Goal: Task Accomplishment & Management: Use online tool/utility

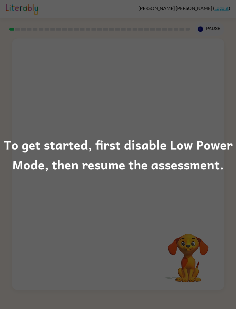
click at [144, 271] on div "To get started, first disable Low Power Mode, then resume the assessment." at bounding box center [118, 154] width 236 height 309
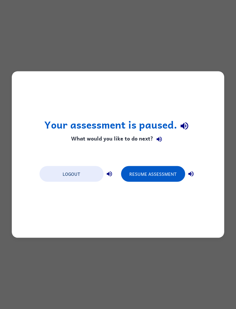
click at [166, 170] on button "Resume Assessment" at bounding box center [153, 174] width 64 height 16
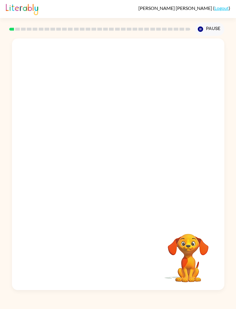
click at [136, 145] on video "Your browser must support playing .mp4 files to use Literably. Please try using…" at bounding box center [118, 129] width 212 height 183
click at [33, 156] on video "Your browser must support playing .mp4 files to use Literably. Please try using…" at bounding box center [118, 129] width 212 height 183
click at [38, 163] on video "Your browser must support playing .mp4 files to use Literably. Please try using…" at bounding box center [118, 129] width 212 height 183
click at [29, 160] on video "Your browser must support playing .mp4 files to use Literably. Please try using…" at bounding box center [118, 129] width 212 height 183
click at [29, 159] on video "Your browser must support playing .mp4 files to use Literably. Please try using…" at bounding box center [118, 129] width 212 height 183
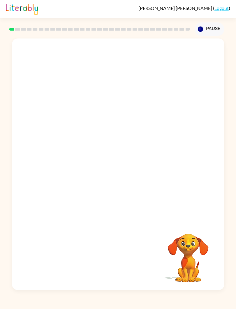
click at [26, 155] on video "Your browser must support playing .mp4 files to use Literably. Please try using…" at bounding box center [118, 129] width 212 height 183
click at [117, 167] on icon "button" at bounding box center [118, 167] width 7 height 7
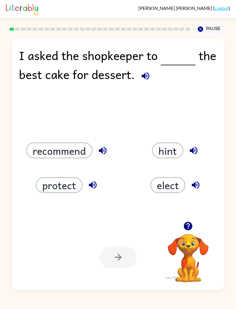
click at [48, 145] on button "recommend" at bounding box center [59, 151] width 66 height 16
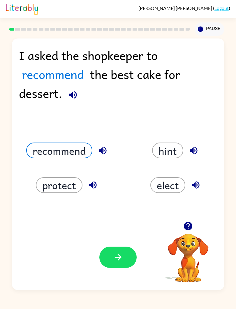
click at [123, 262] on icon "button" at bounding box center [118, 257] width 10 height 10
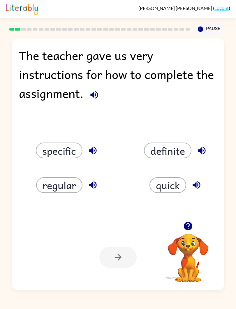
click at [49, 155] on button "specific" at bounding box center [59, 151] width 47 height 16
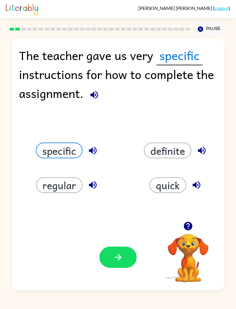
click at [112, 268] on button "button" at bounding box center [117, 257] width 37 height 21
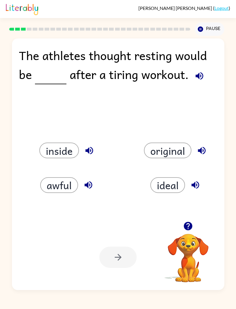
click at [53, 191] on button "awful" at bounding box center [59, 185] width 38 height 16
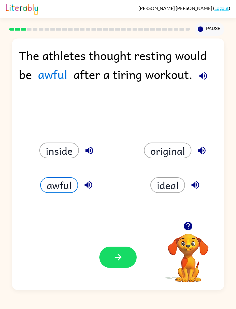
click at [121, 253] on icon "button" at bounding box center [118, 257] width 10 height 10
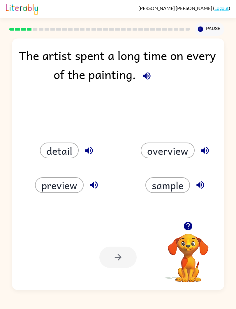
click at [52, 156] on button "detail" at bounding box center [59, 151] width 39 height 16
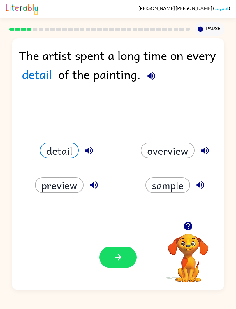
click at [115, 257] on icon "button" at bounding box center [118, 257] width 10 height 10
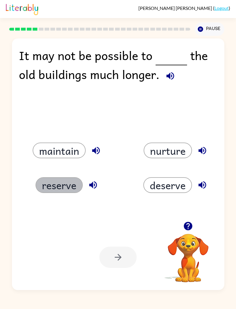
click at [63, 184] on button "reserve" at bounding box center [59, 185] width 47 height 16
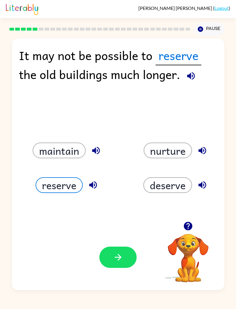
click at [130, 259] on button "button" at bounding box center [117, 257] width 37 height 21
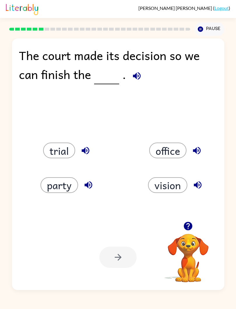
click at [181, 182] on button "vision" at bounding box center [167, 185] width 39 height 16
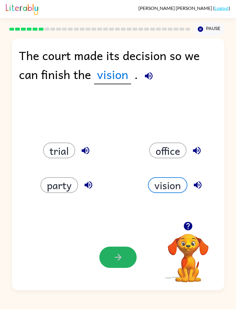
click at [113, 267] on button "button" at bounding box center [117, 257] width 37 height 21
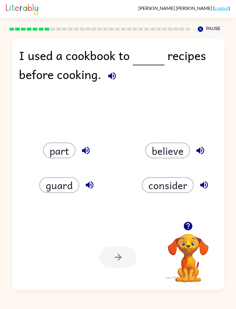
click at [179, 185] on button "consider" at bounding box center [168, 185] width 52 height 16
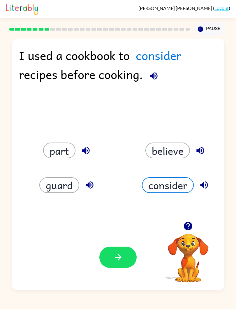
click at [111, 257] on button "button" at bounding box center [117, 257] width 37 height 21
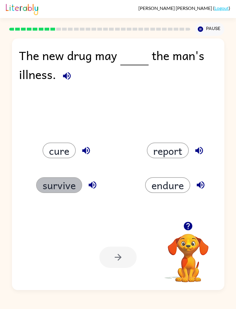
click at [45, 185] on button "survive" at bounding box center [59, 185] width 46 height 16
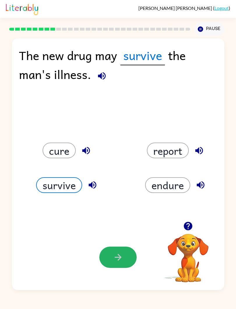
click at [125, 256] on button "button" at bounding box center [117, 257] width 37 height 21
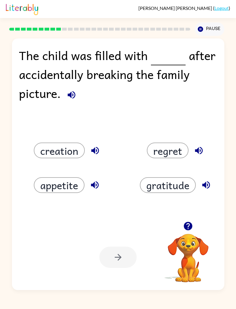
click at [47, 158] on button "creation" at bounding box center [59, 151] width 51 height 16
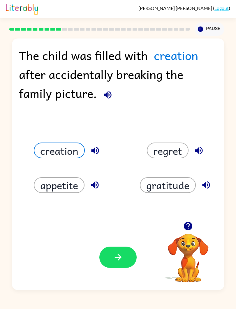
click at [171, 145] on button "regret" at bounding box center [168, 151] width 42 height 16
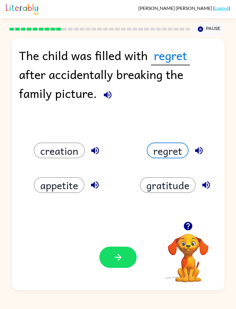
click at [108, 267] on button "button" at bounding box center [117, 257] width 37 height 21
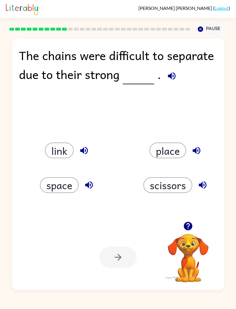
click at [168, 148] on button "place" at bounding box center [168, 151] width 37 height 16
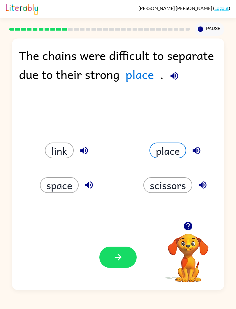
click at [106, 267] on button "button" at bounding box center [117, 257] width 37 height 21
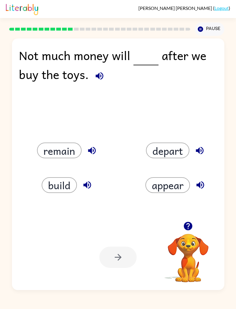
click at [46, 188] on button "build" at bounding box center [59, 185] width 35 height 16
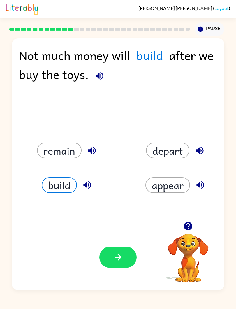
click at [104, 268] on div at bounding box center [117, 257] width 37 height 21
click at [127, 256] on button "button" at bounding box center [117, 257] width 37 height 21
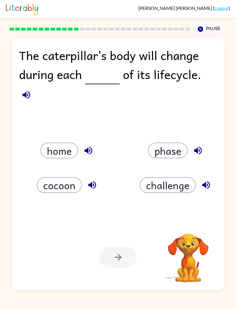
click at [115, 249] on div at bounding box center [117, 257] width 37 height 21
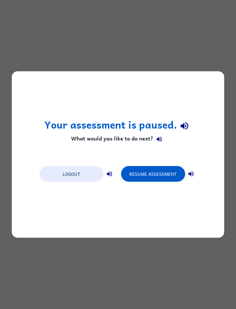
click at [169, 171] on button "Resume Assessment" at bounding box center [153, 174] width 64 height 16
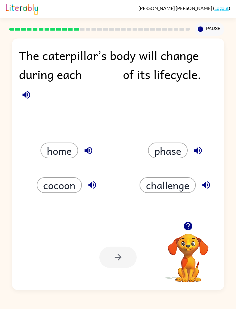
click at [55, 185] on button "cocoon" at bounding box center [59, 185] width 45 height 16
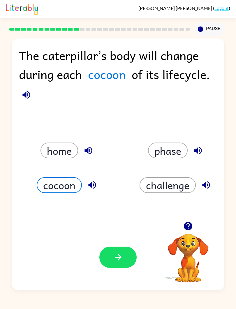
click at [178, 158] on button "phase" at bounding box center [168, 151] width 40 height 16
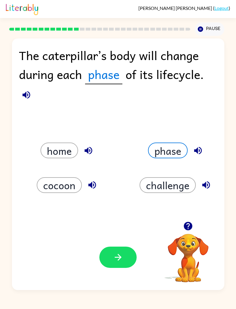
click at [178, 186] on button "challenge" at bounding box center [168, 185] width 56 height 16
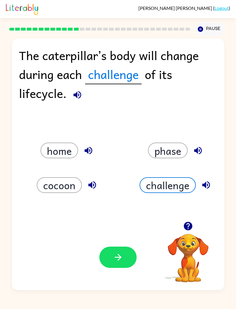
click at [115, 257] on icon "button" at bounding box center [118, 257] width 7 height 7
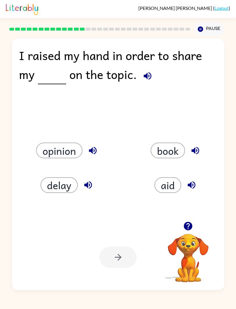
click at [44, 149] on button "opinion" at bounding box center [59, 151] width 46 height 16
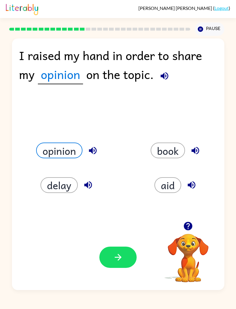
click at [118, 265] on button "button" at bounding box center [117, 257] width 37 height 21
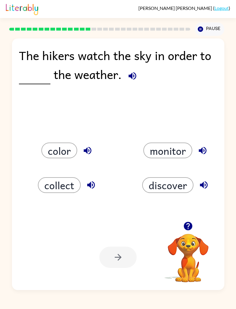
click at [52, 152] on button "color" at bounding box center [59, 151] width 36 height 16
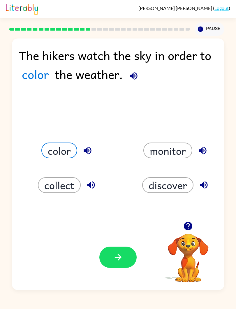
click at [115, 256] on icon "button" at bounding box center [118, 257] width 10 height 10
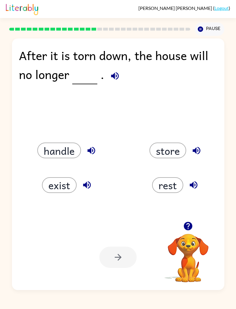
click at [62, 184] on button "exist" at bounding box center [59, 185] width 35 height 16
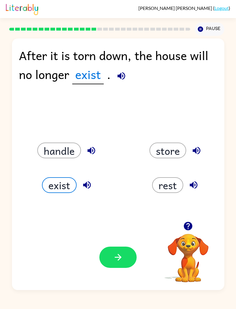
click at [124, 268] on button "button" at bounding box center [117, 257] width 37 height 21
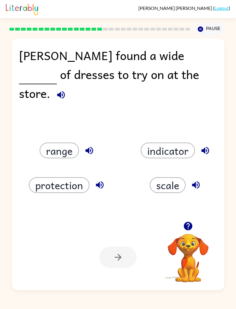
click at [62, 155] on button "range" at bounding box center [59, 151] width 39 height 16
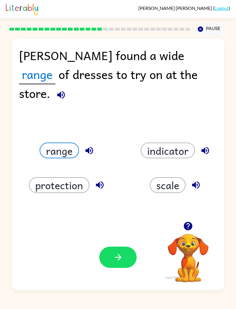
click at [119, 264] on button "button" at bounding box center [117, 257] width 37 height 21
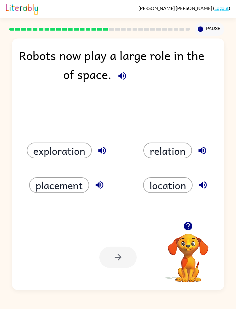
click at [67, 190] on button "placement" at bounding box center [59, 185] width 60 height 16
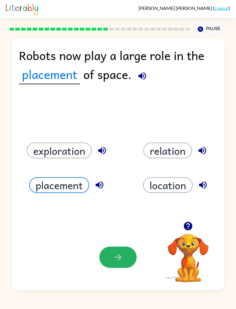
click at [108, 255] on button "button" at bounding box center [117, 257] width 37 height 21
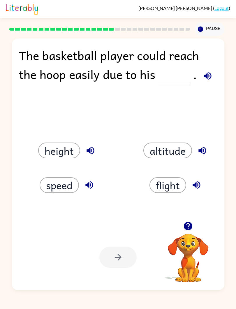
click at [48, 185] on button "speed" at bounding box center [59, 185] width 39 height 16
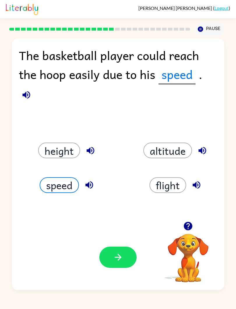
click at [118, 261] on icon "button" at bounding box center [118, 257] width 10 height 10
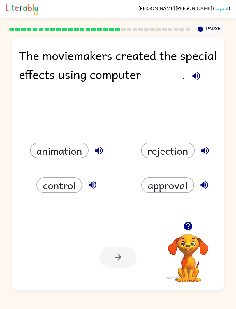
click at [111, 264] on div at bounding box center [117, 257] width 37 height 21
click at [49, 140] on div "animation" at bounding box center [64, 143] width 109 height 35
click at [54, 157] on button "animation" at bounding box center [59, 151] width 59 height 16
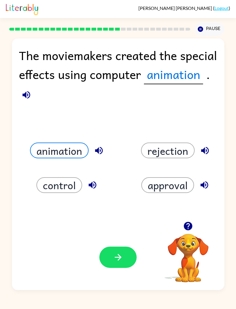
click at [50, 149] on button "animation" at bounding box center [59, 151] width 59 height 16
click at [130, 273] on div "Your browser must support playing .mp4 files to use Literably. Please try using…" at bounding box center [118, 257] width 212 height 66
click at [116, 256] on icon "button" at bounding box center [118, 257] width 10 height 10
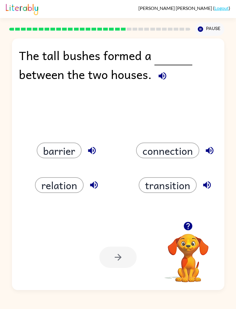
click at [53, 164] on div "relation" at bounding box center [64, 178] width 109 height 35
click at [55, 154] on button "barrier" at bounding box center [59, 151] width 45 height 16
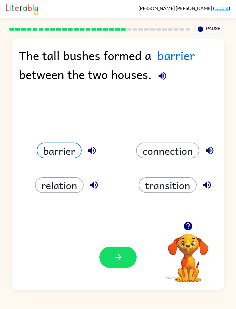
click at [126, 276] on div "Your browser must support playing .mp4 files to use Literably. Please try using…" at bounding box center [118, 257] width 212 height 66
click at [123, 268] on button "button" at bounding box center [117, 257] width 37 height 21
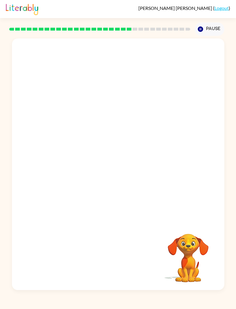
click at [177, 77] on video "Your browser must support playing .mp4 files to use Literably. Please try using…" at bounding box center [118, 129] width 212 height 183
click at [26, 172] on video "Your browser must support playing .mp4 files to use Literably. Please try using…" at bounding box center [118, 129] width 212 height 183
click at [34, 180] on video "Your browser must support playing .mp4 files to use Literably. Please try using…" at bounding box center [118, 129] width 212 height 183
click at [22, 182] on video "Your browser must support playing .mp4 files to use Literably. Please try using…" at bounding box center [118, 129] width 212 height 183
click at [29, 180] on video "Your browser must support playing .mp4 files to use Literably. Please try using…" at bounding box center [118, 129] width 212 height 183
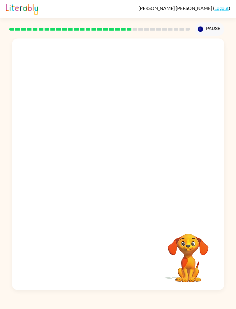
click at [22, 183] on video "Your browser must support playing .mp4 files to use Literably. Please try using…" at bounding box center [118, 129] width 212 height 183
click at [27, 181] on video "Your browser must support playing .mp4 files to use Literably. Please try using…" at bounding box center [118, 129] width 212 height 183
click at [123, 169] on icon "button" at bounding box center [118, 167] width 10 height 10
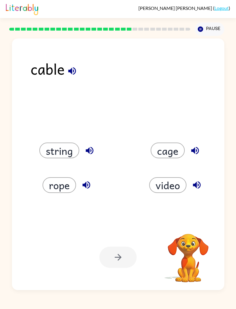
click at [173, 149] on button "cage" at bounding box center [168, 151] width 34 height 16
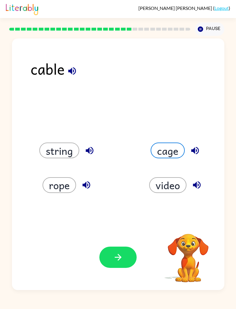
click at [150, 100] on div "cable string cage rope video Your browser must support playing .mp4 files to us…" at bounding box center [118, 164] width 212 height 252
click at [105, 259] on button "button" at bounding box center [117, 257] width 37 height 21
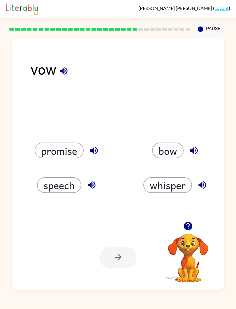
click at [173, 149] on button "bow" at bounding box center [167, 151] width 31 height 16
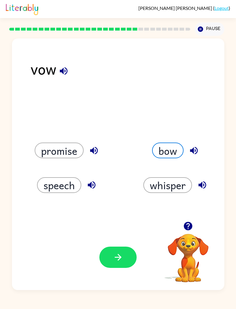
click at [113, 258] on icon "button" at bounding box center [118, 257] width 10 height 10
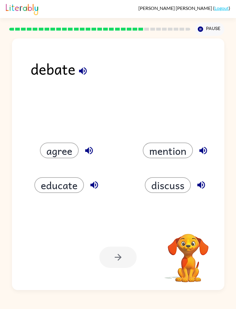
click at [179, 183] on button "discuss" at bounding box center [168, 185] width 46 height 16
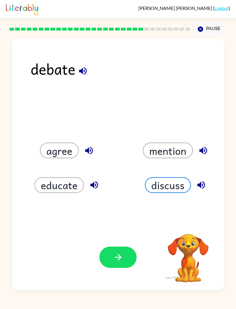
click at [133, 262] on button "button" at bounding box center [117, 257] width 37 height 21
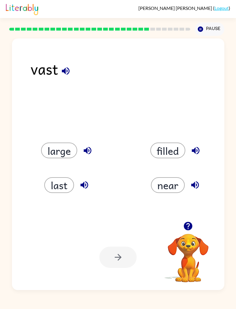
click at [112, 270] on div "Your browser must support playing .mp4 files to use Literably. Please try using…" at bounding box center [118, 257] width 212 height 66
click at [119, 254] on div at bounding box center [117, 257] width 37 height 21
click at [161, 148] on button "filled" at bounding box center [167, 151] width 35 height 16
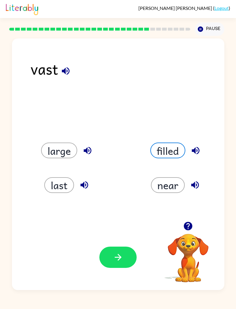
click at [161, 148] on button "filled" at bounding box center [167, 151] width 35 height 16
click at [173, 147] on button "filled" at bounding box center [167, 151] width 35 height 16
click at [113, 262] on button "button" at bounding box center [117, 257] width 37 height 21
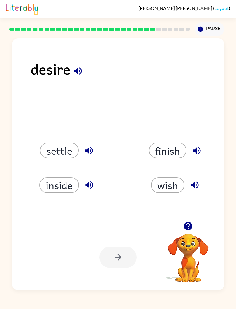
click at [169, 199] on div "desire settle finish inside wish Your browser must support playing .mp4 files t…" at bounding box center [118, 164] width 212 height 252
click at [168, 185] on button "wish" at bounding box center [168, 185] width 34 height 16
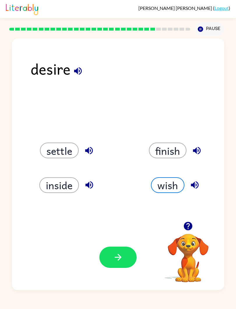
click at [113, 260] on button "button" at bounding box center [117, 257] width 37 height 21
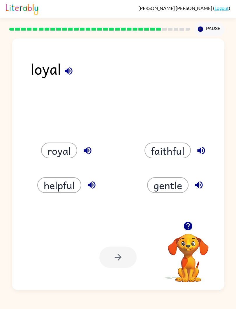
click at [64, 153] on button "royal" at bounding box center [59, 151] width 36 height 16
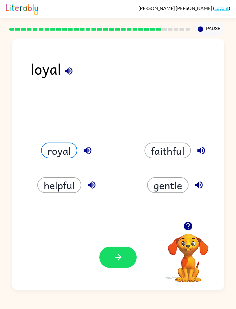
click at [129, 252] on button "button" at bounding box center [117, 257] width 37 height 21
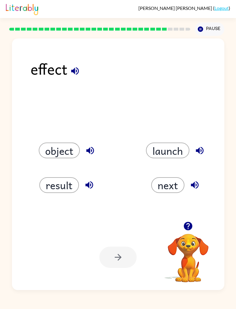
click at [60, 199] on div "effect object launch result next Your browser must support playing .mp4 files t…" at bounding box center [118, 164] width 212 height 252
click at [66, 186] on button "result" at bounding box center [59, 185] width 40 height 16
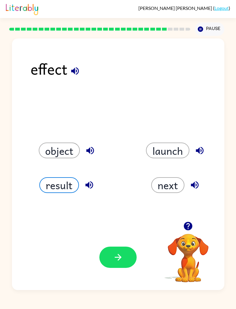
click at [104, 254] on button "button" at bounding box center [117, 257] width 37 height 21
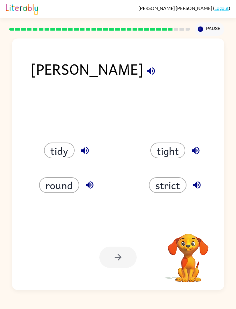
click at [176, 178] on button "strict" at bounding box center [168, 185] width 38 height 16
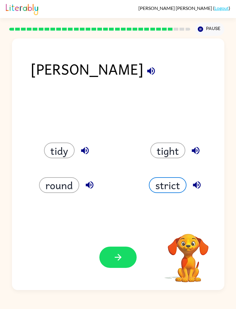
click at [115, 267] on button "button" at bounding box center [117, 257] width 37 height 21
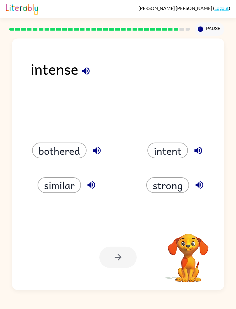
click at [174, 189] on button "strong" at bounding box center [167, 185] width 43 height 16
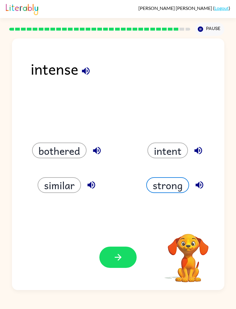
click at [175, 183] on button "strong" at bounding box center [167, 185] width 43 height 16
click at [122, 257] on icon "button" at bounding box center [118, 257] width 10 height 10
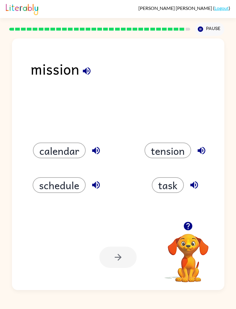
click at [69, 189] on button "schedule" at bounding box center [59, 185] width 53 height 16
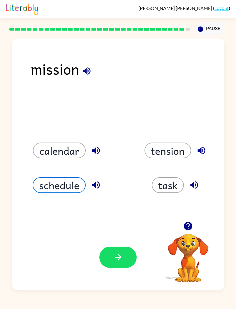
click at [71, 188] on button "schedule" at bounding box center [59, 185] width 53 height 16
click at [111, 253] on button "button" at bounding box center [117, 257] width 37 height 21
